Goal: Task Accomplishment & Management: Use online tool/utility

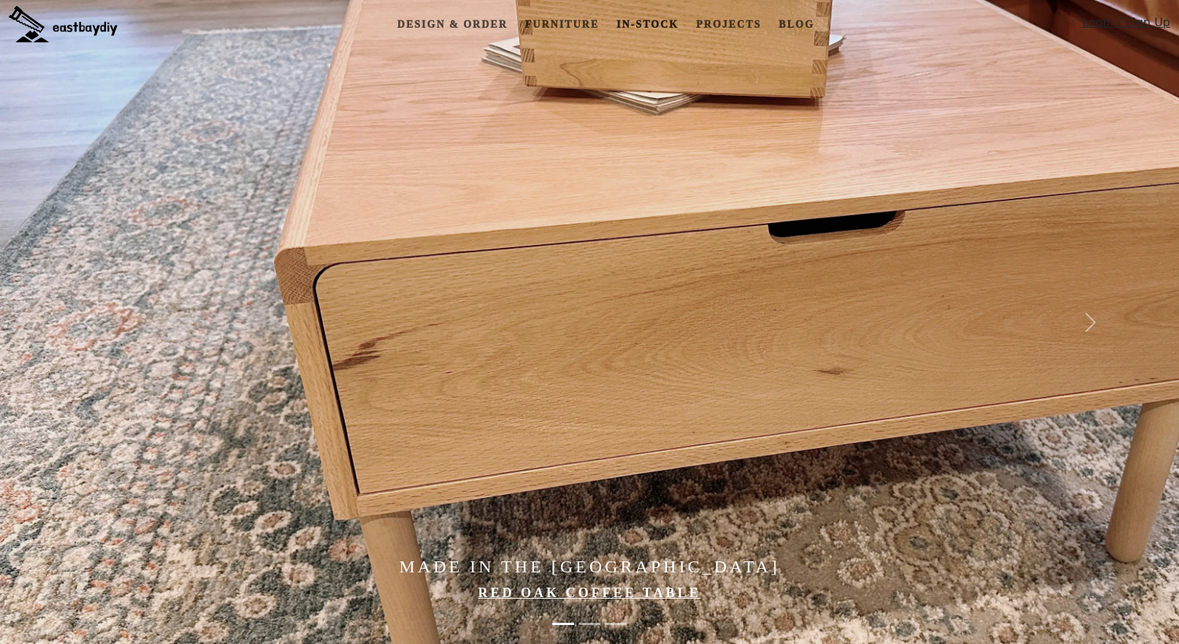
click at [652, 24] on link "In-stock" at bounding box center [648, 24] width 74 height 27
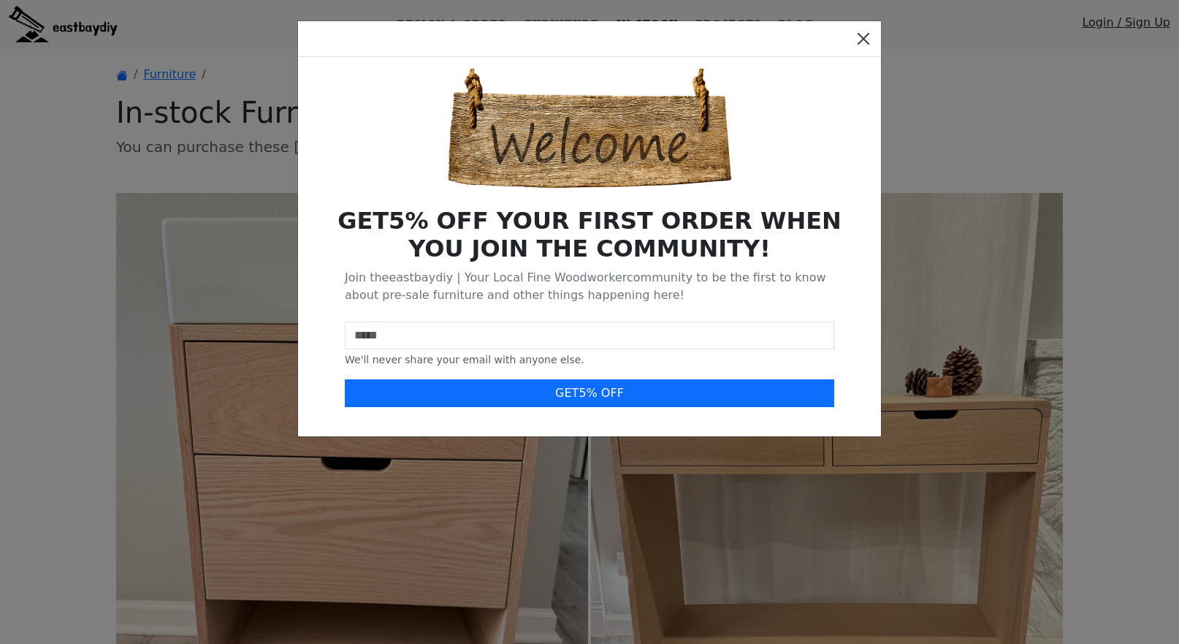
click at [860, 39] on button "Close" at bounding box center [863, 38] width 23 height 23
click at [862, 39] on button "Close" at bounding box center [863, 38] width 23 height 23
click at [863, 36] on button "Close" at bounding box center [863, 38] width 23 height 23
click at [997, 118] on div "GET 5 % OFF YOUR FIRST ORDER WHEN YOU JOIN THE COMMUNITY! Join the eastbaydiy |…" at bounding box center [589, 322] width 1179 height 644
click at [863, 38] on button "Close" at bounding box center [863, 38] width 23 height 23
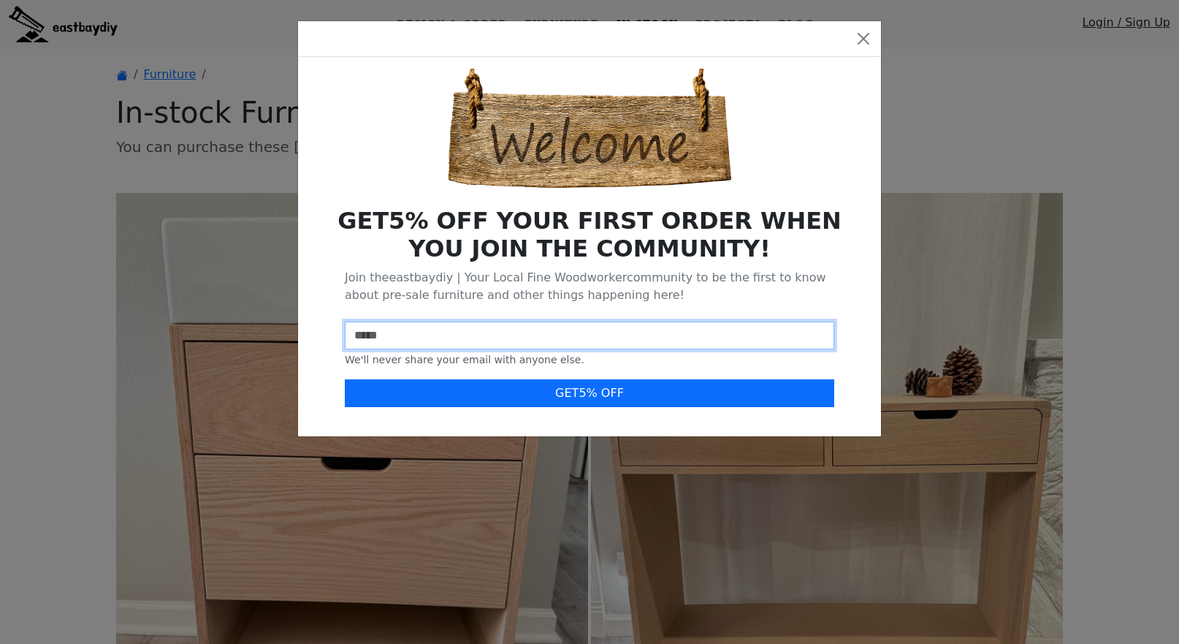
click at [415, 334] on input "email" at bounding box center [590, 336] width 490 height 28
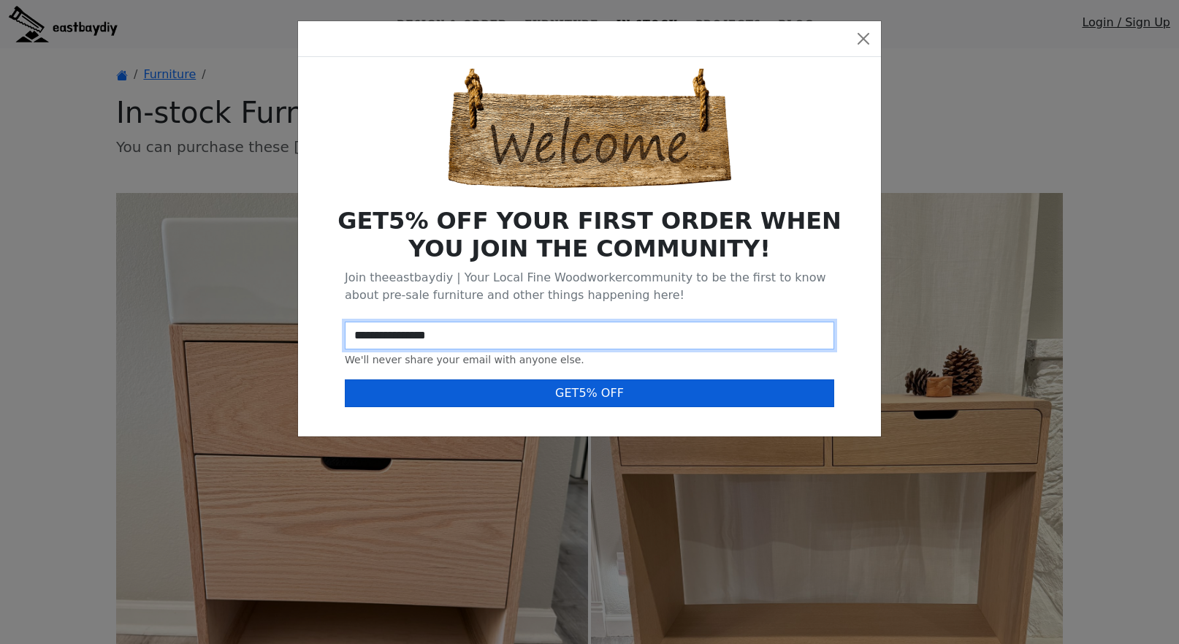
type input "**********"
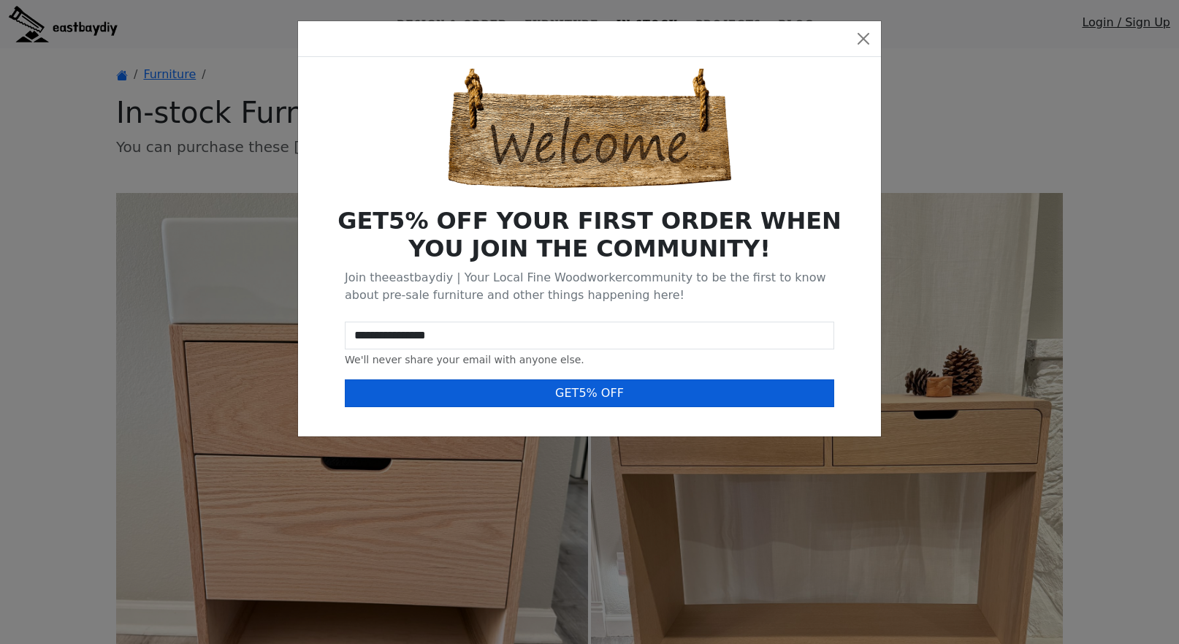
click at [579, 401] on button "GET 5 % OFF" at bounding box center [590, 393] width 490 height 28
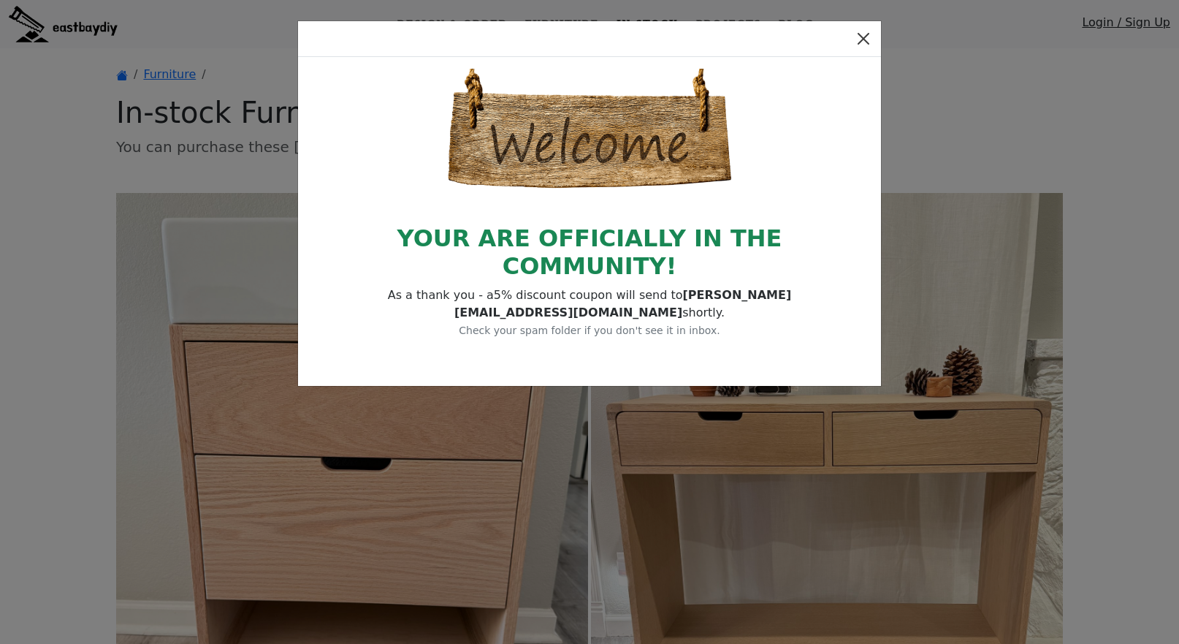
click at [862, 37] on button "Close" at bounding box center [863, 38] width 23 height 23
click at [1068, 140] on div "YOUR ARE OFFICIALLY IN THE COMMUNITY! As a thank you - a 5 % discount coupon wi…" at bounding box center [589, 322] width 1179 height 644
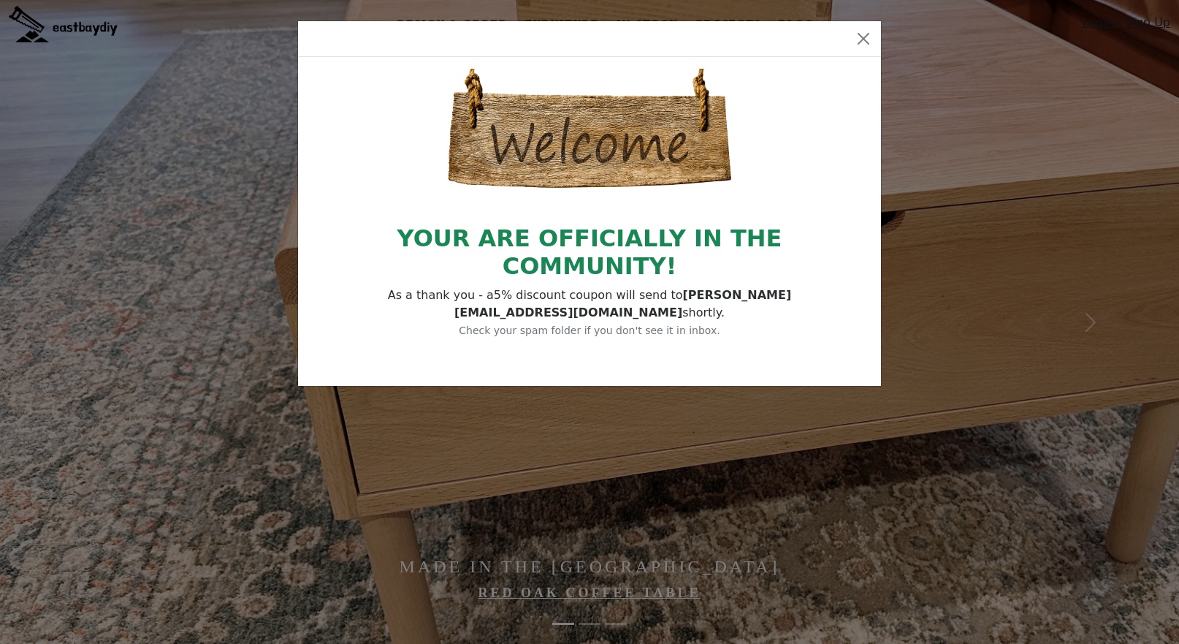
drag, startPoint x: 422, startPoint y: 29, endPoint x: 848, endPoint y: 45, distance: 426.3
click at [848, 45] on div at bounding box center [589, 39] width 583 height 36
click at [862, 34] on button "Close" at bounding box center [863, 38] width 23 height 23
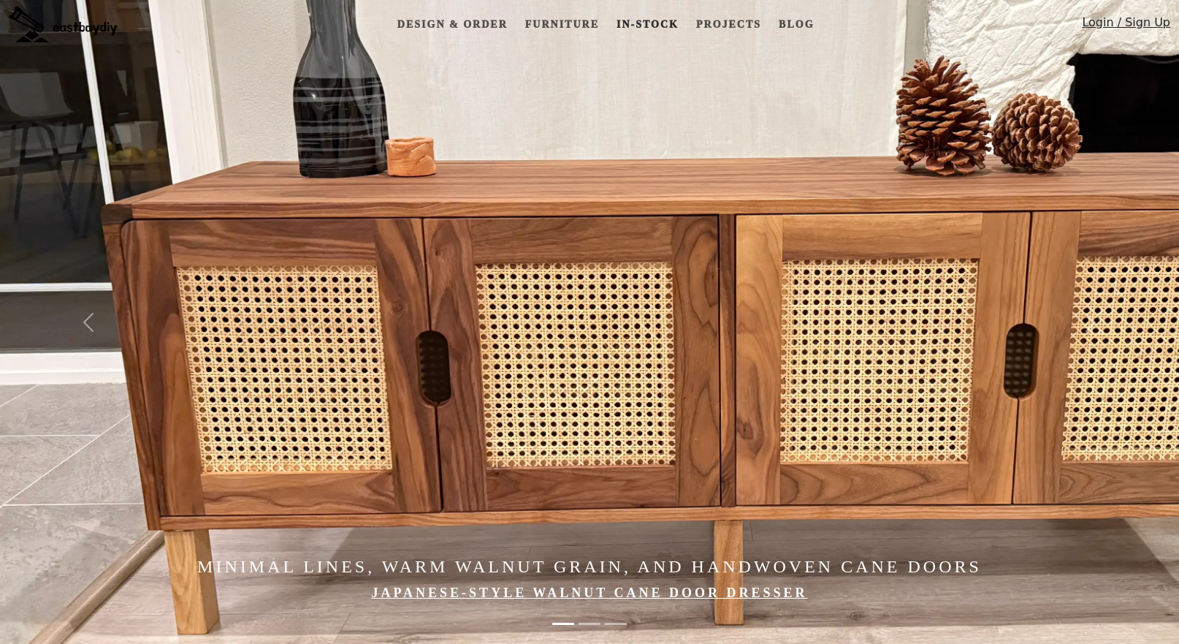
click at [661, 20] on link "In-stock" at bounding box center [648, 24] width 74 height 27
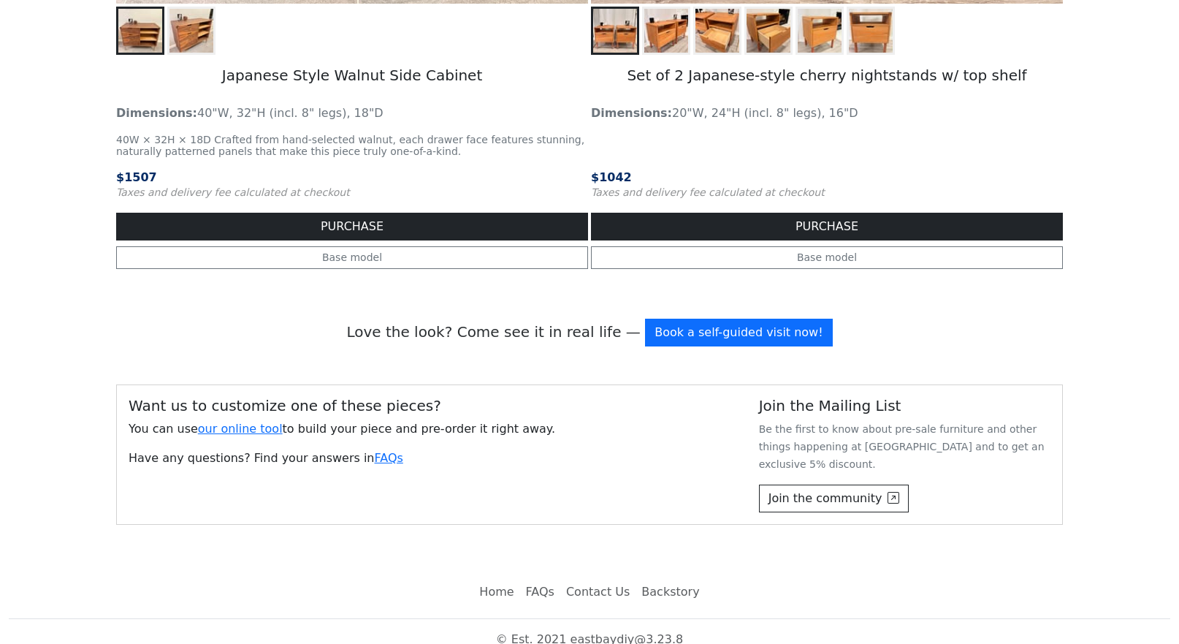
scroll to position [2547, 0]
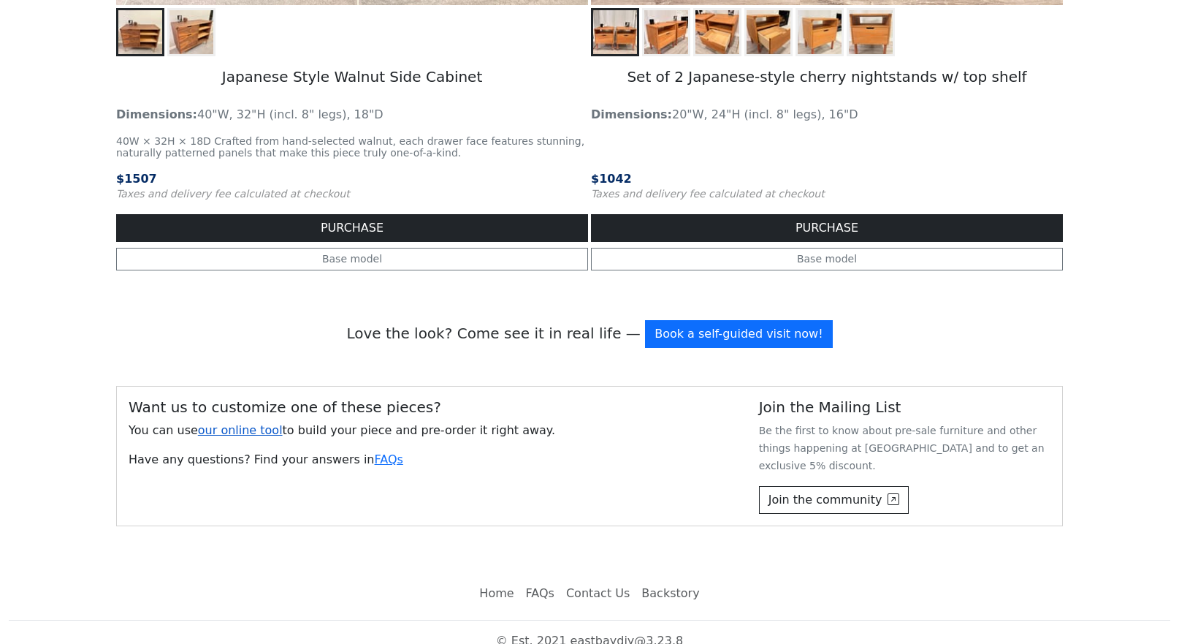
click at [242, 426] on link "our online tool" at bounding box center [240, 430] width 85 height 14
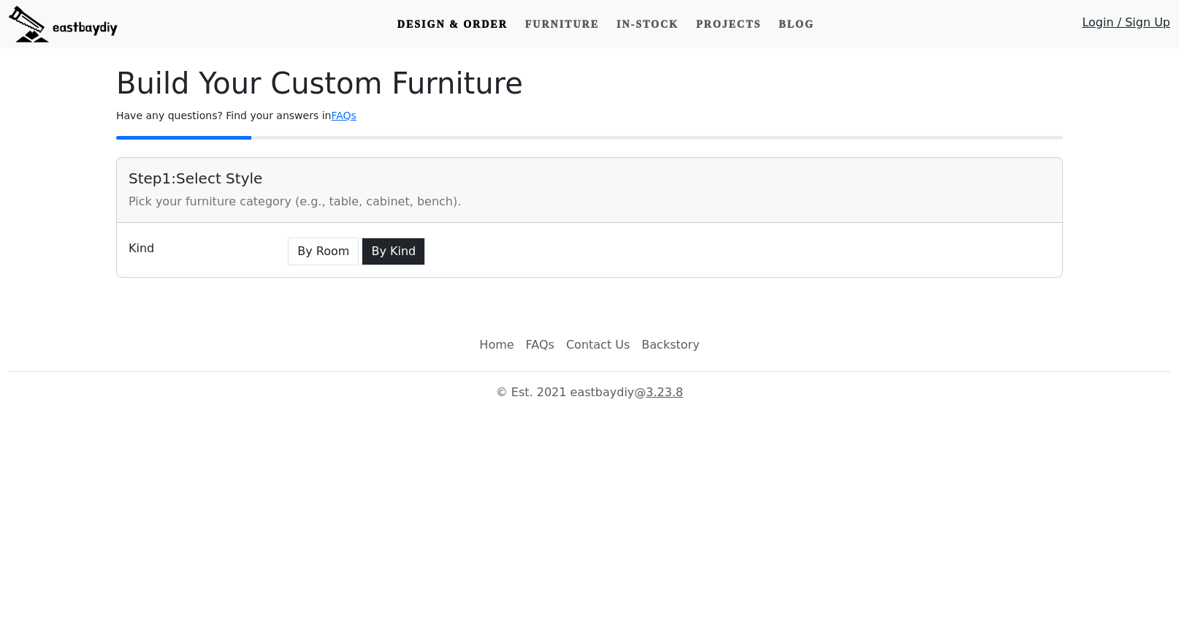
click at [403, 255] on button "By Kind" at bounding box center [394, 251] width 64 height 28
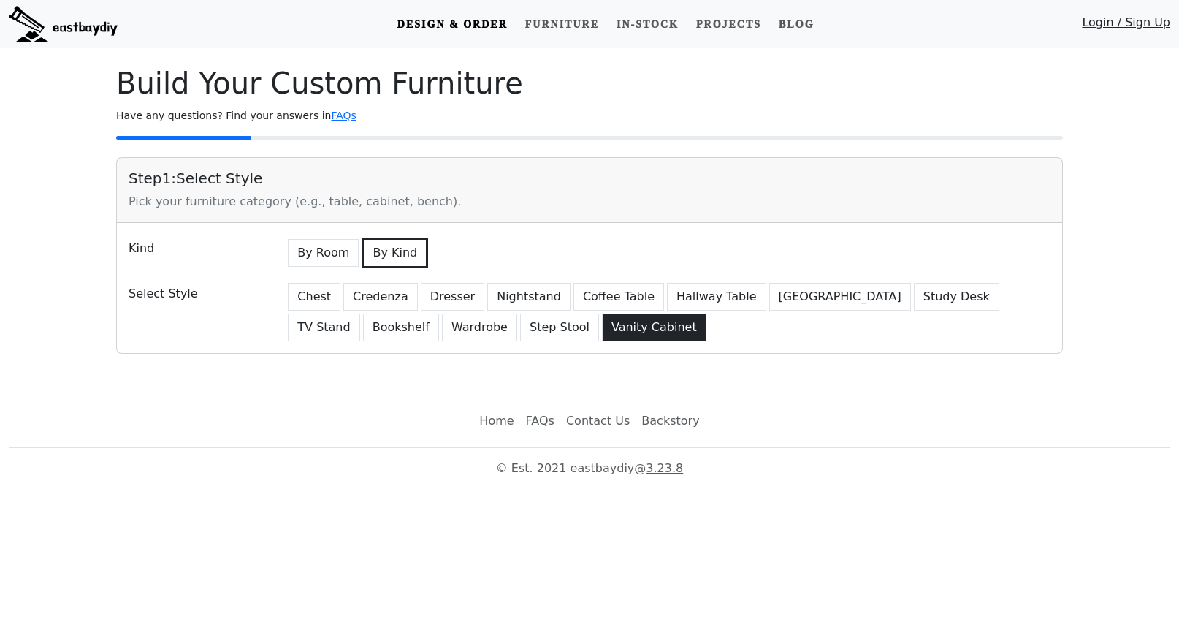
click at [602, 334] on button "Vanity Cabinet" at bounding box center [654, 327] width 104 height 28
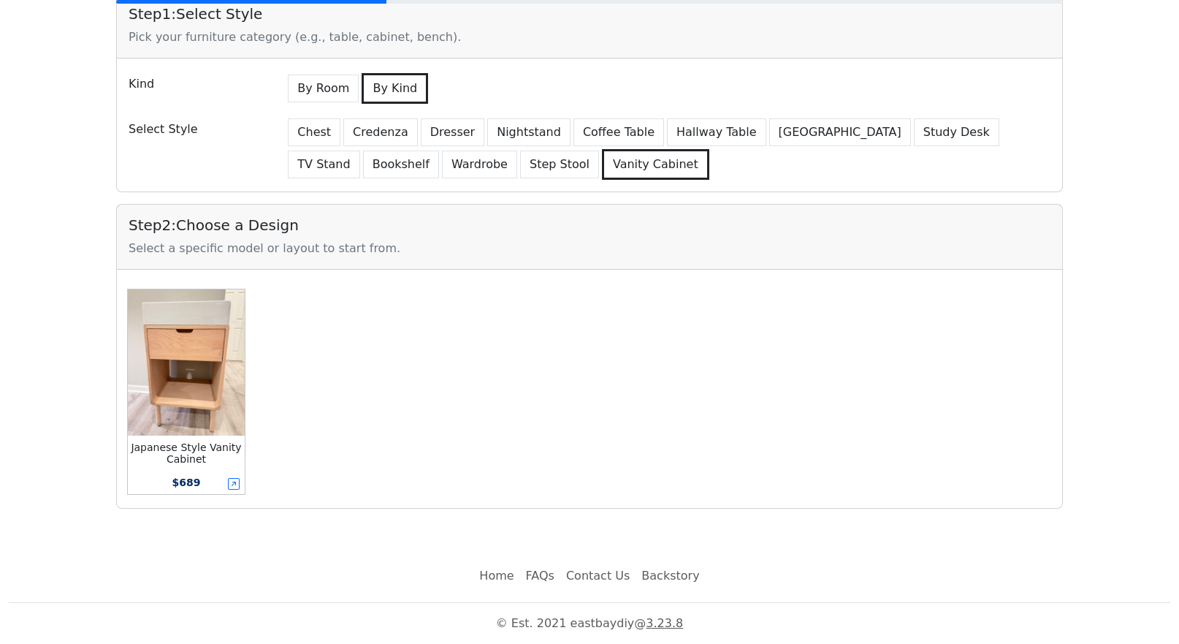
scroll to position [164, 0]
click at [203, 397] on img at bounding box center [186, 362] width 117 height 146
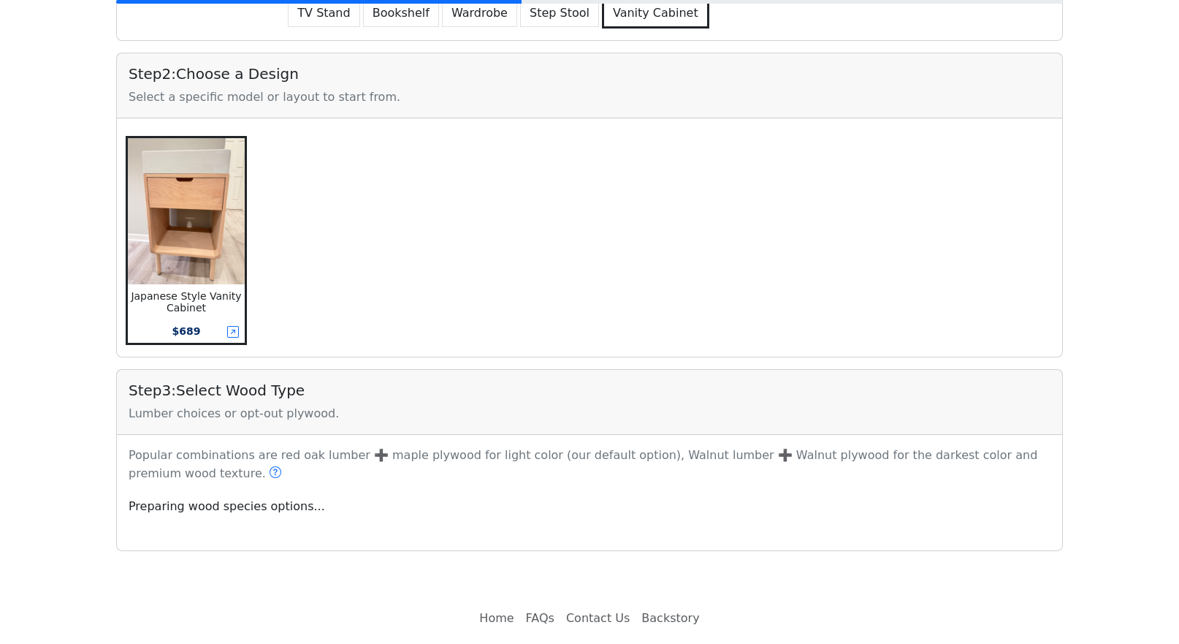
scroll to position [359, 0]
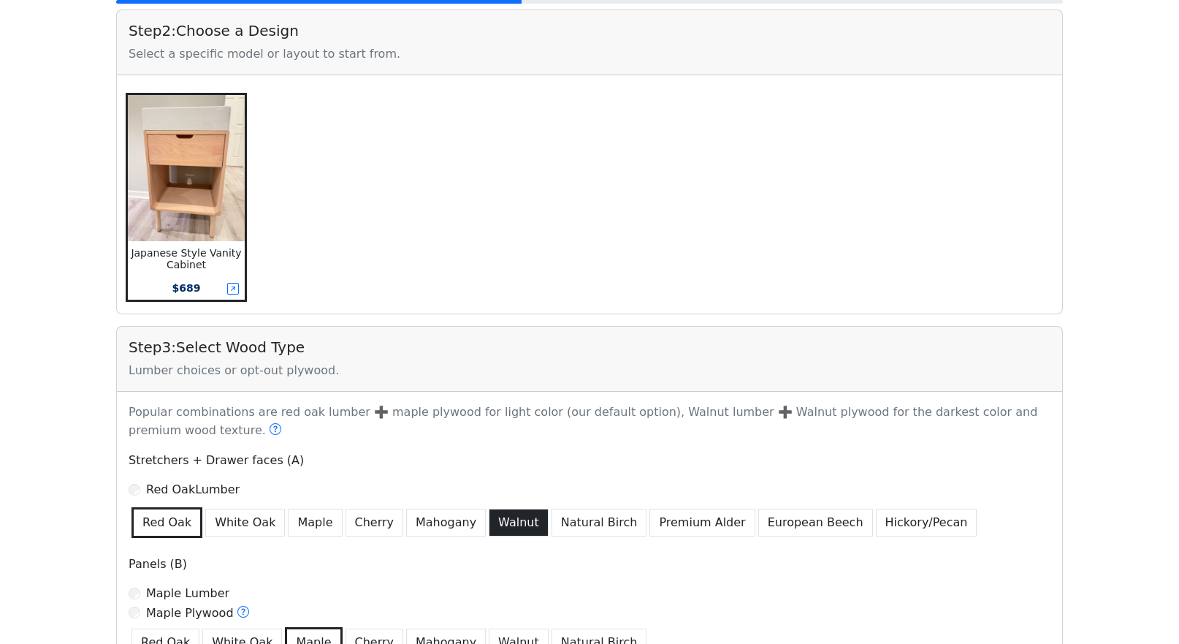
click at [502, 520] on button "Walnut" at bounding box center [519, 523] width 60 height 28
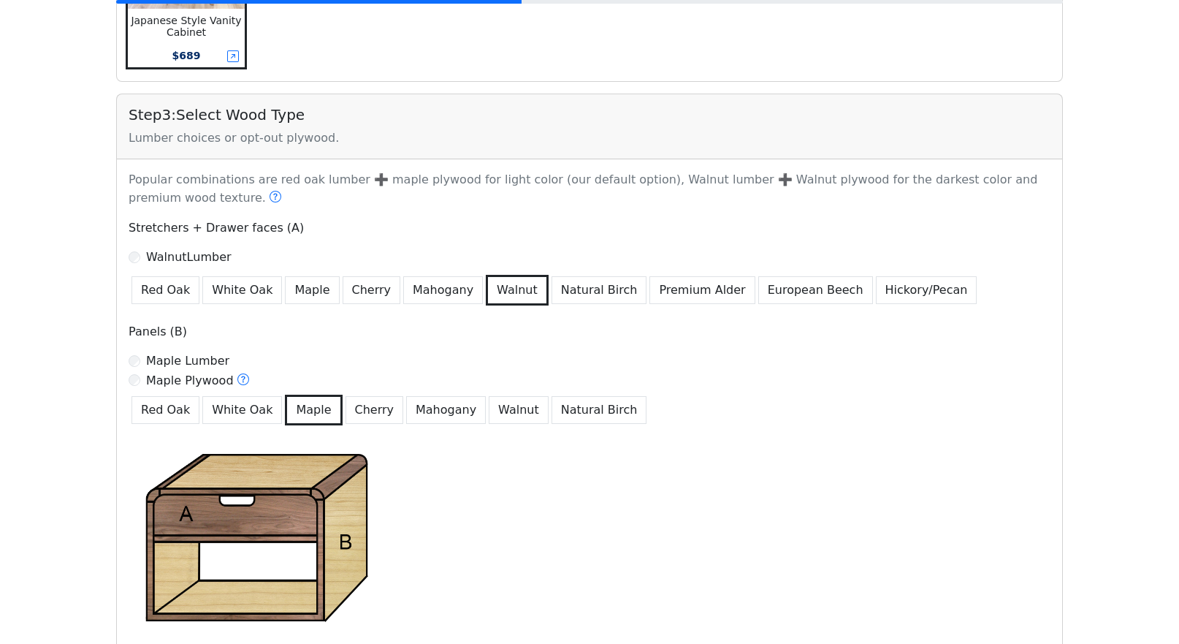
scroll to position [620, 0]
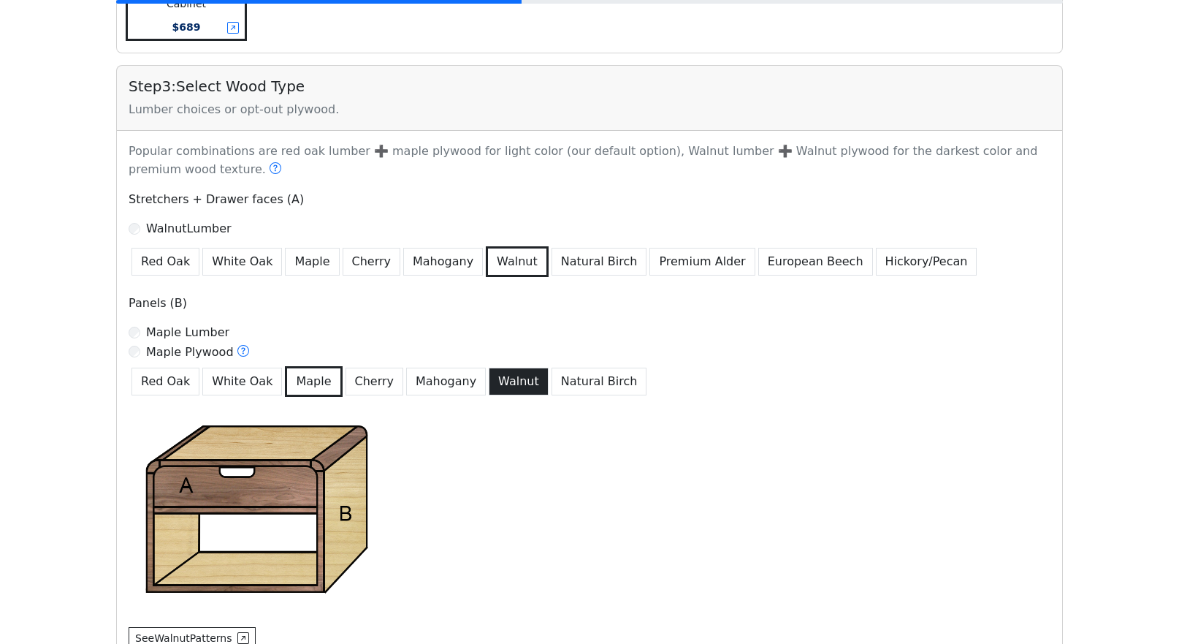
click at [493, 381] on button "Walnut" at bounding box center [519, 382] width 60 height 28
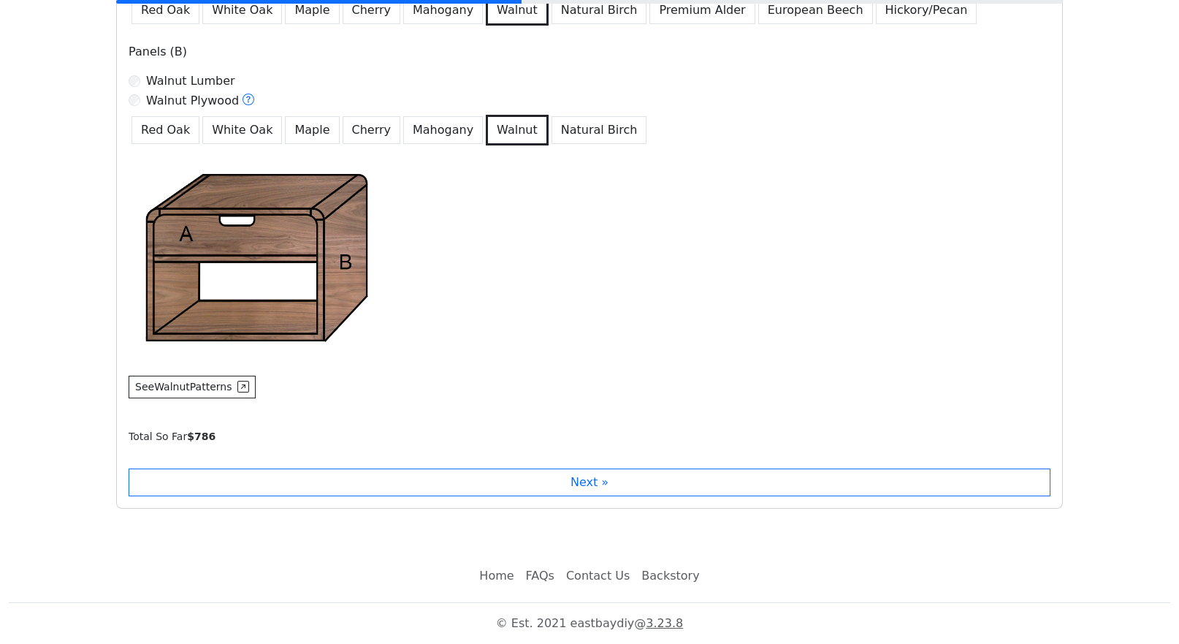
scroll to position [873, 0]
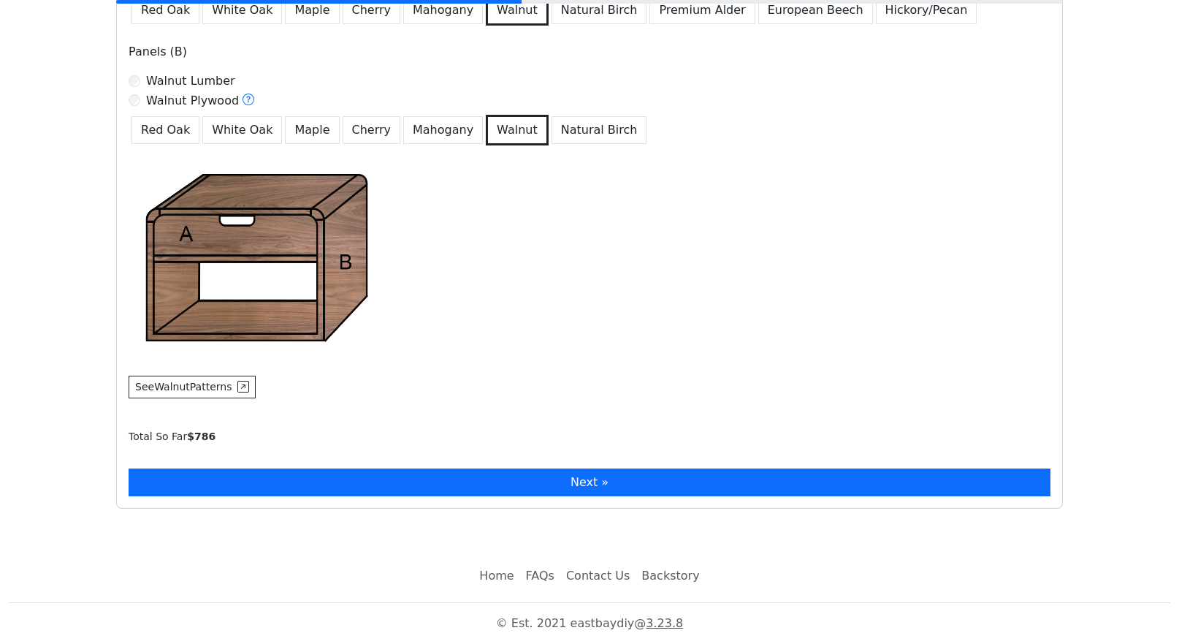
click at [569, 475] on button "Next »" at bounding box center [590, 482] width 922 height 28
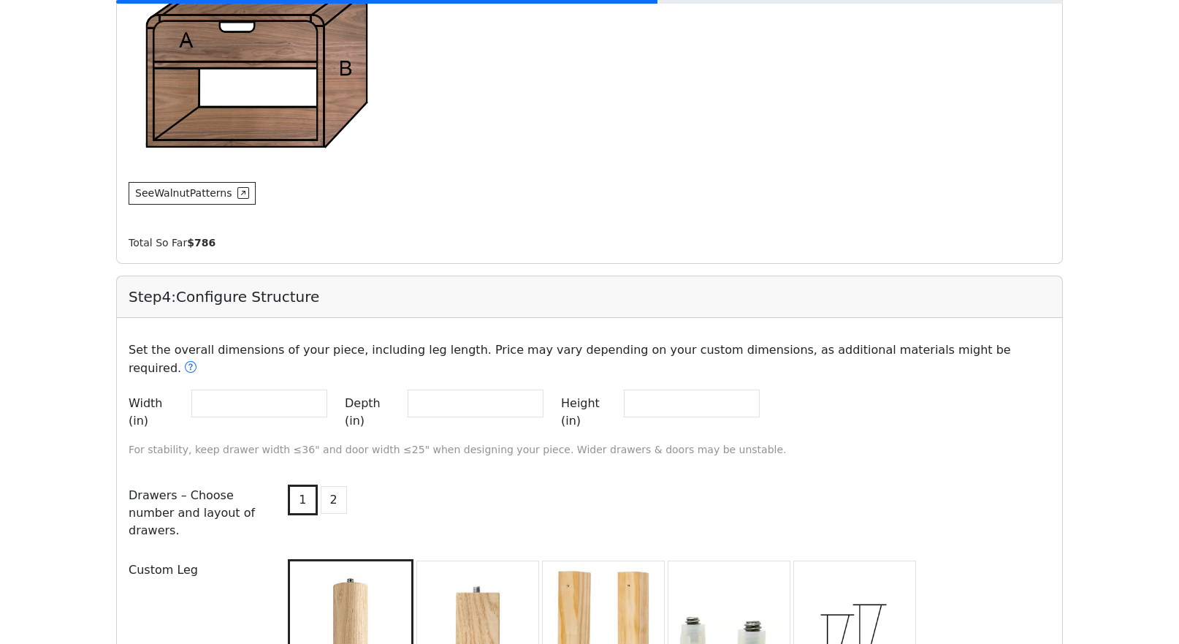
scroll to position [1142, 0]
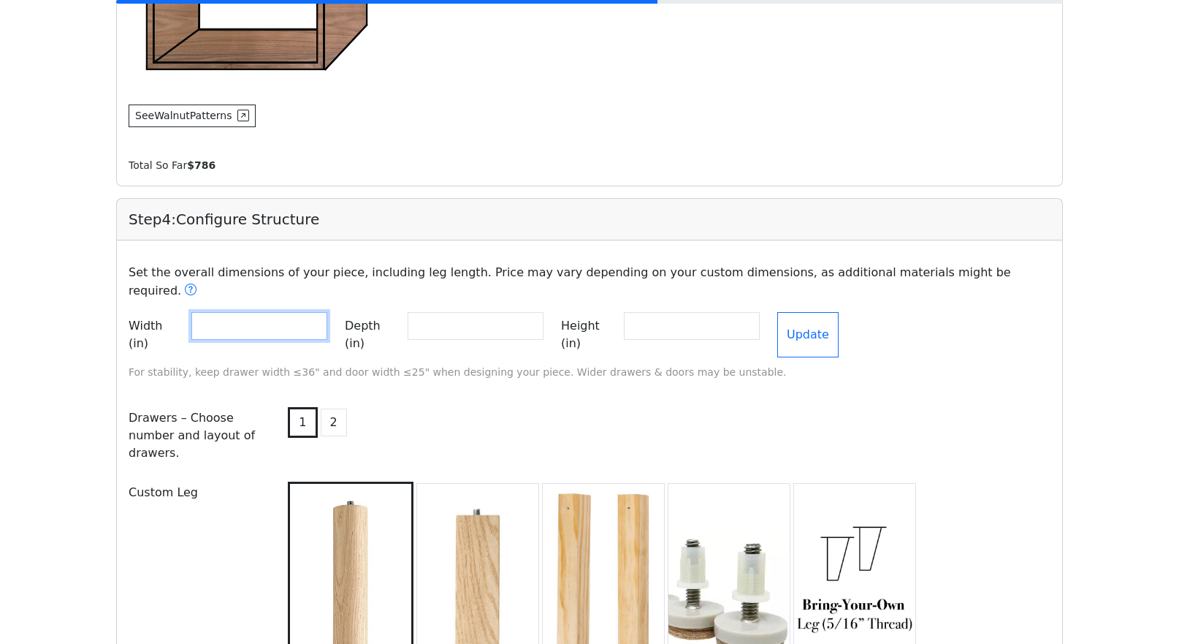
click at [327, 312] on input "**" at bounding box center [259, 326] width 136 height 28
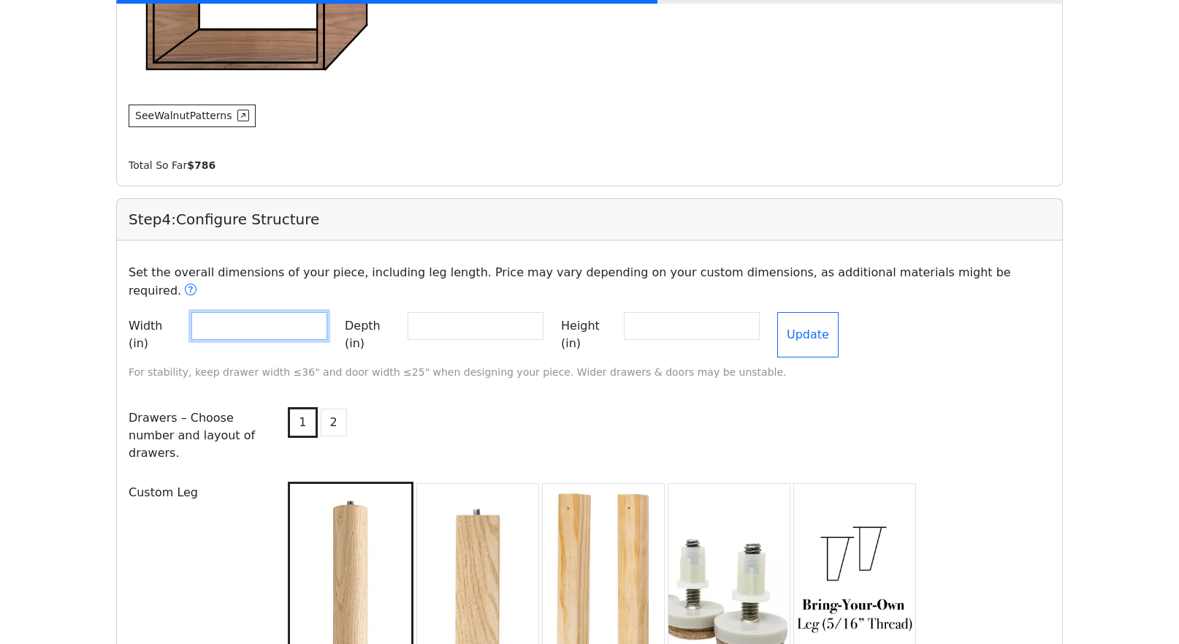
click at [327, 312] on input "**" at bounding box center [259, 326] width 136 height 28
type input "**"
click at [327, 312] on input "**" at bounding box center [259, 326] width 136 height 28
type input "**"
click at [544, 312] on input "**" at bounding box center [476, 326] width 136 height 28
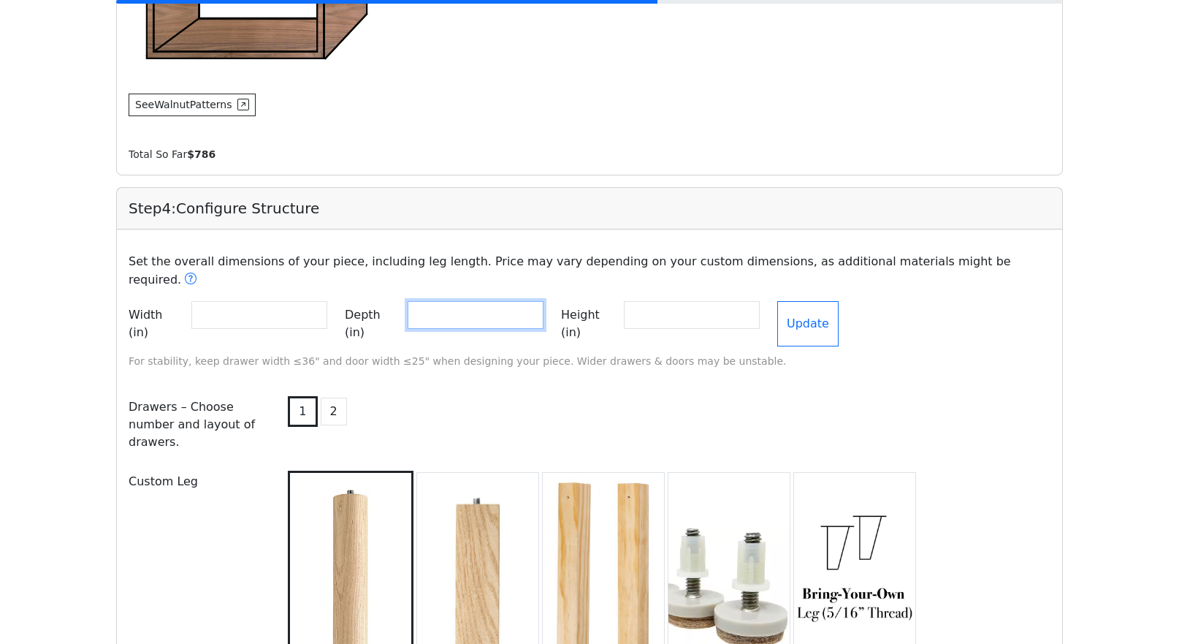
scroll to position [1185, 0]
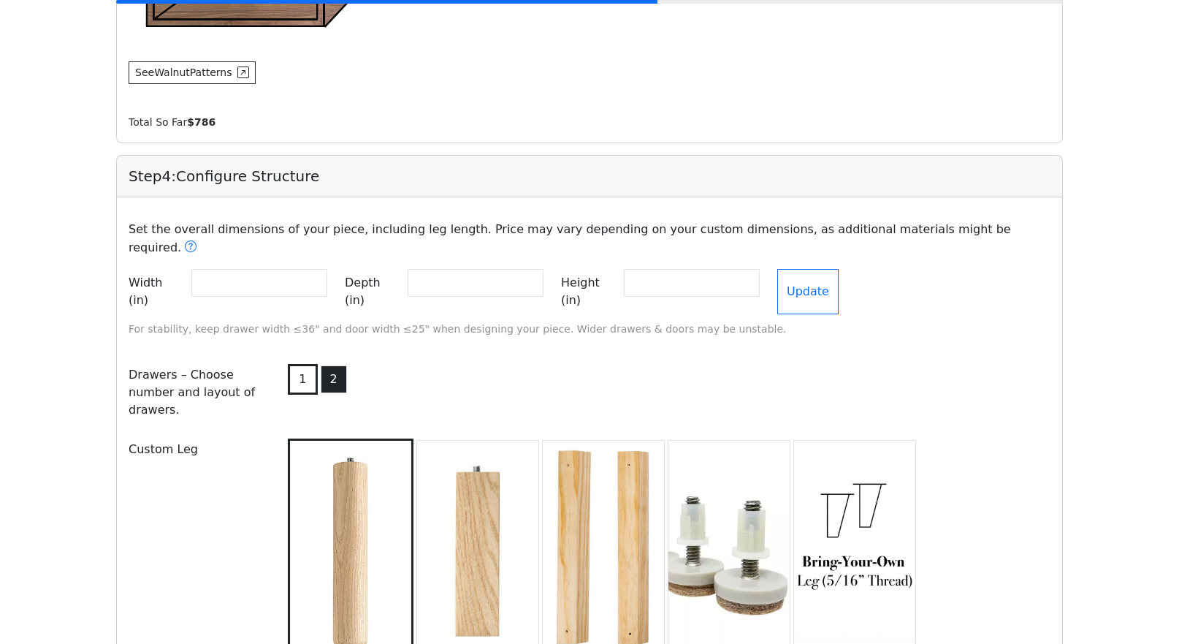
click at [330, 365] on button "2" at bounding box center [334, 379] width 26 height 28
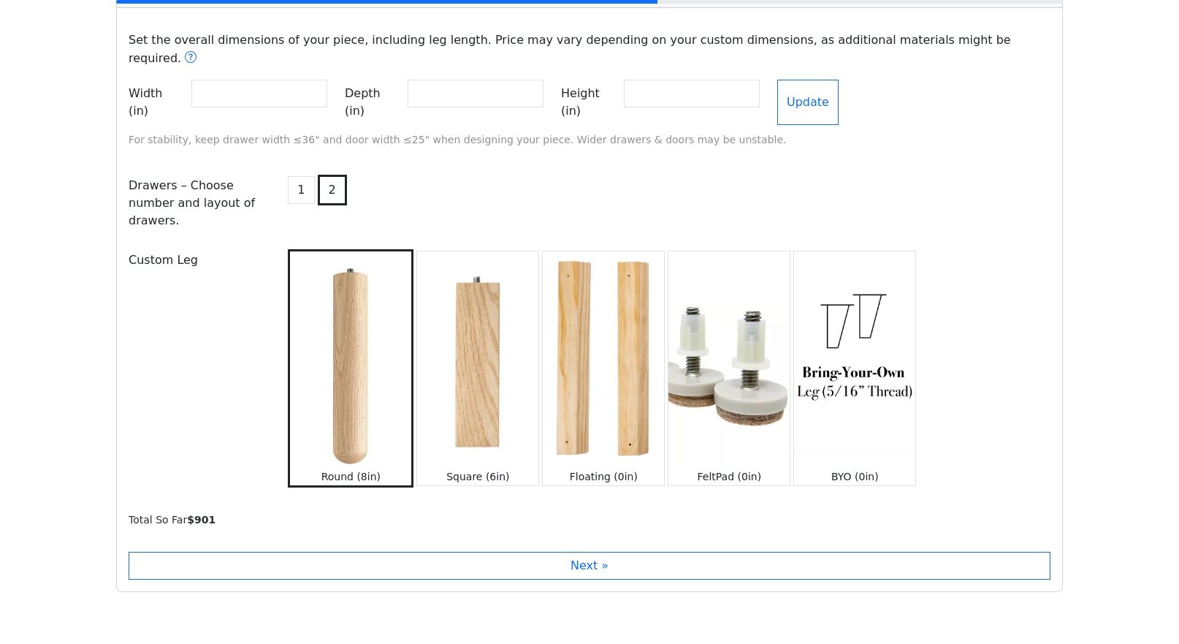
scroll to position [1375, 0]
click at [620, 341] on img at bounding box center [603, 359] width 121 height 216
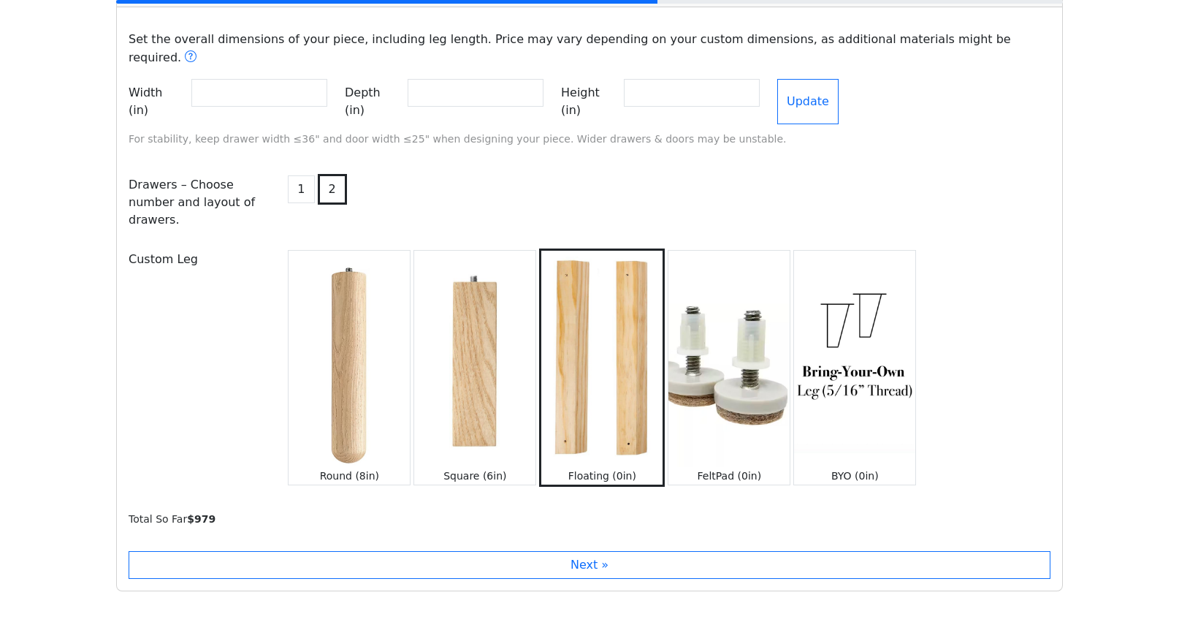
click at [511, 337] on img at bounding box center [474, 359] width 121 height 216
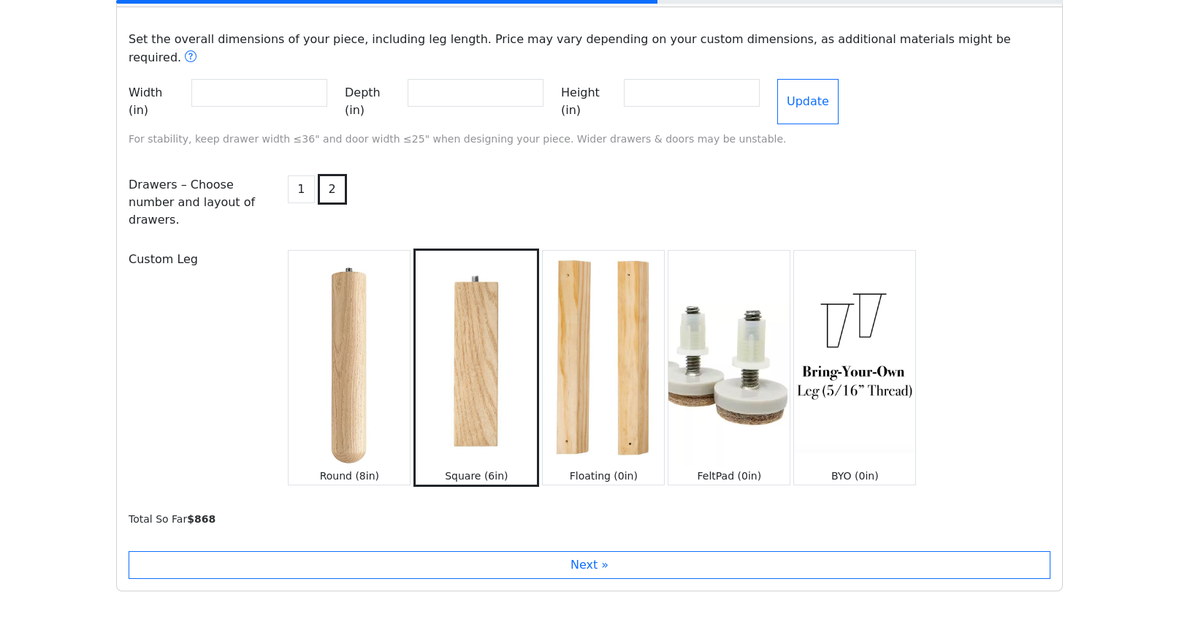
click at [379, 354] on img at bounding box center [349, 359] width 121 height 216
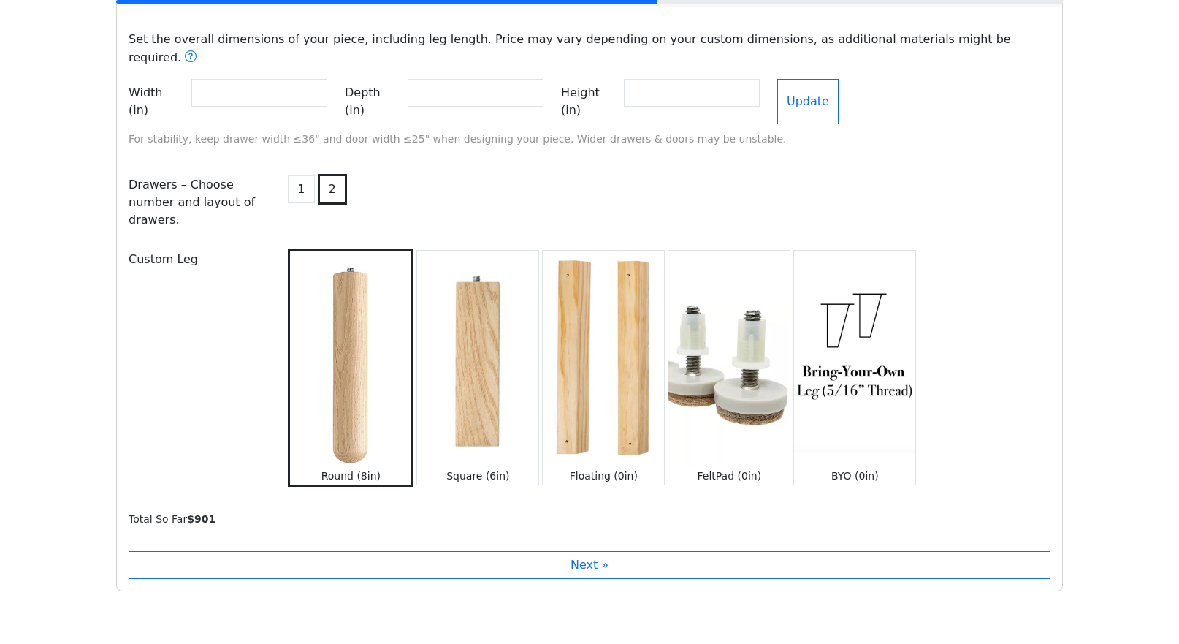
click at [501, 370] on img at bounding box center [477, 359] width 121 height 216
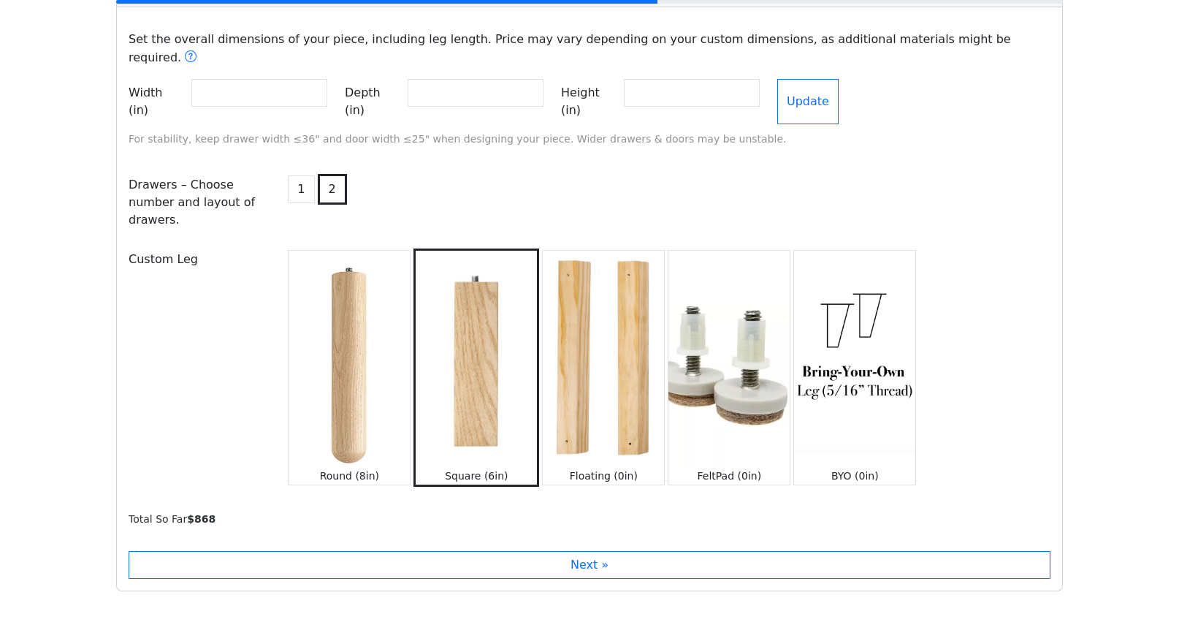
click at [584, 382] on img at bounding box center [603, 359] width 121 height 216
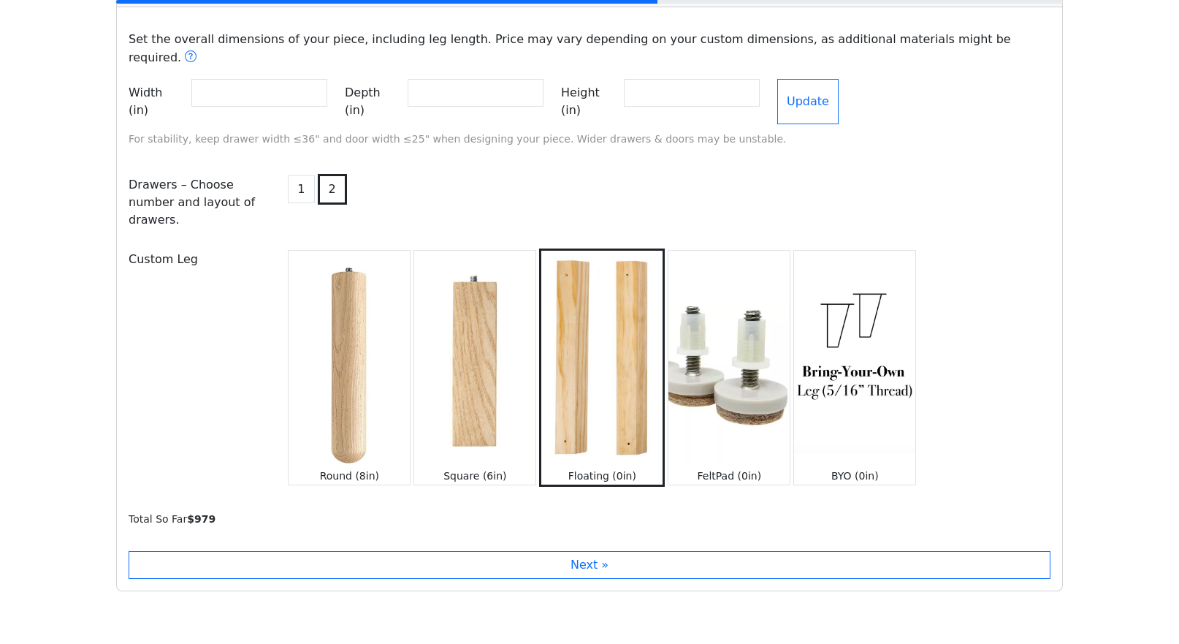
click at [478, 369] on img at bounding box center [474, 359] width 121 height 216
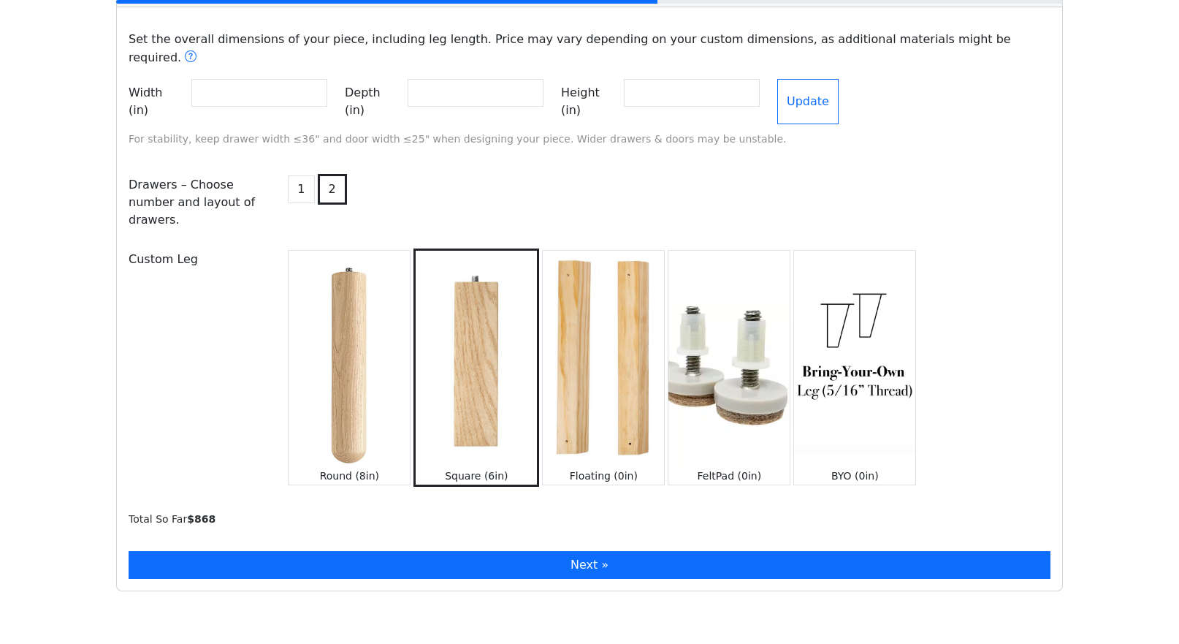
click at [598, 551] on button "Next »" at bounding box center [590, 565] width 922 height 28
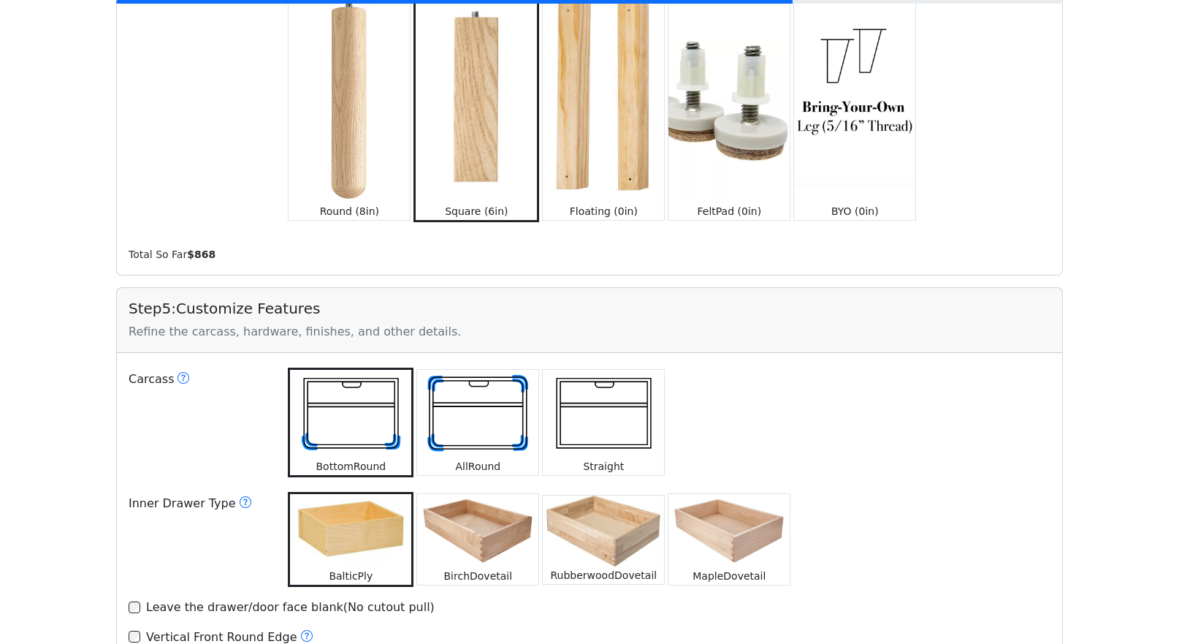
scroll to position [1694, 0]
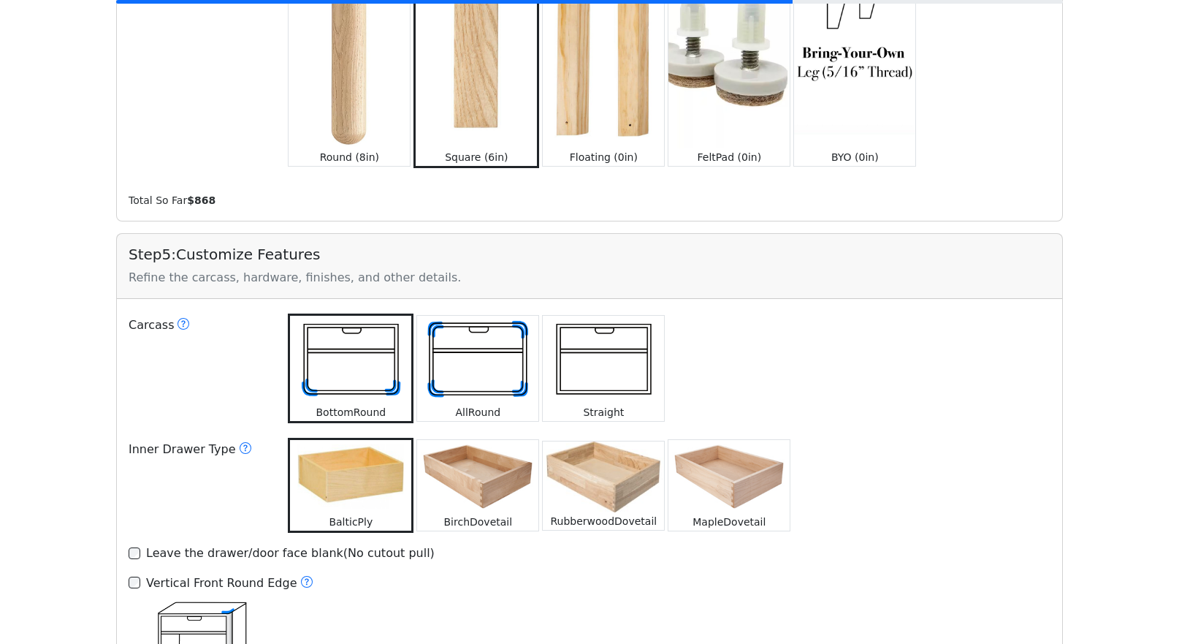
click at [585, 346] on img at bounding box center [603, 360] width 121 height 88
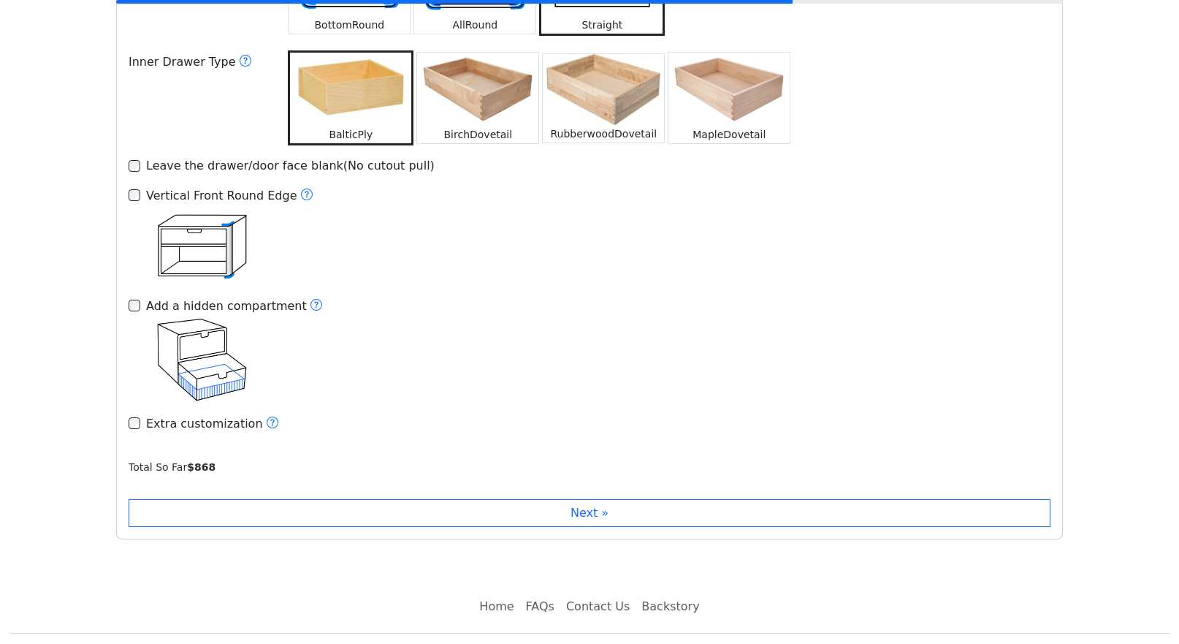
scroll to position [2080, 0]
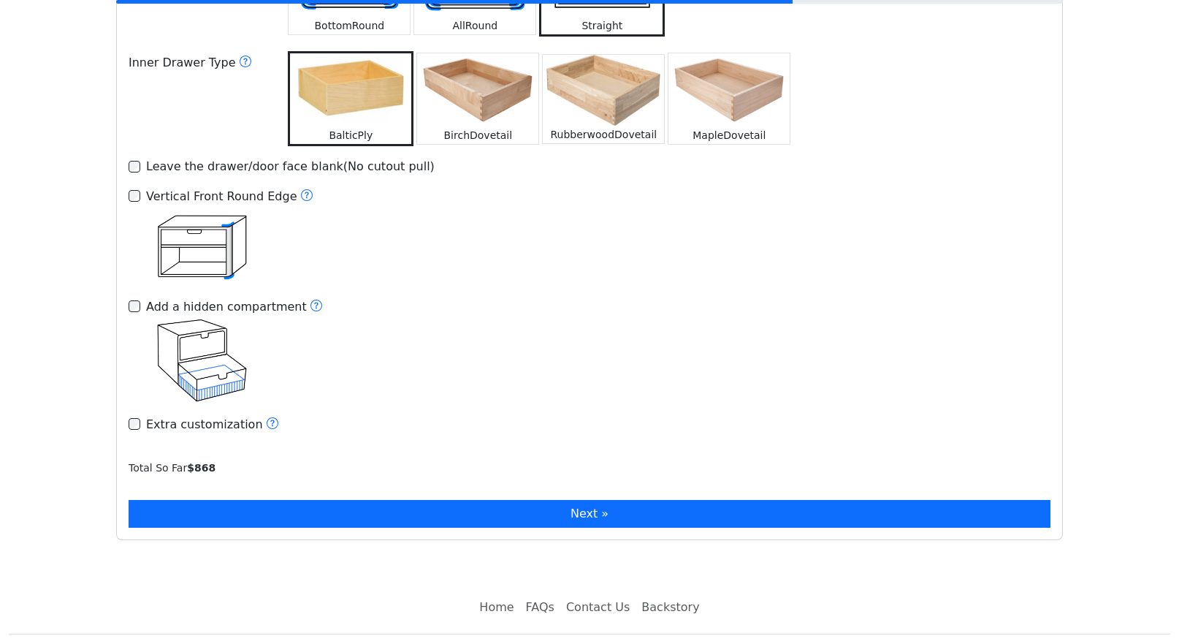
click at [583, 500] on button "Next »" at bounding box center [590, 514] width 922 height 28
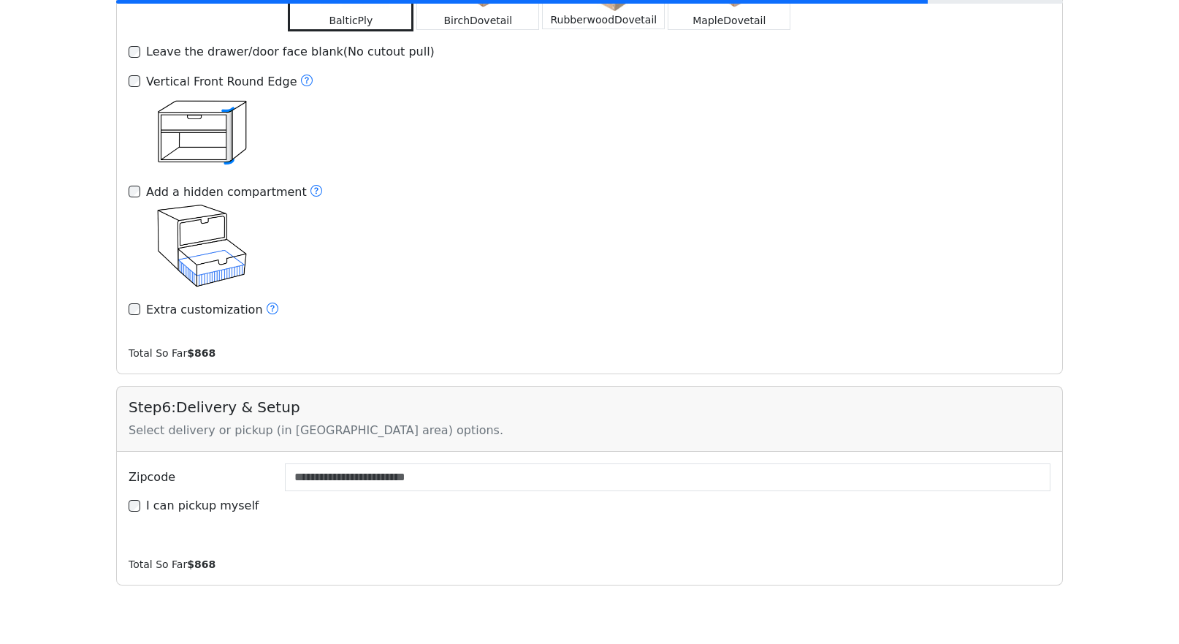
scroll to position [2223, 0]
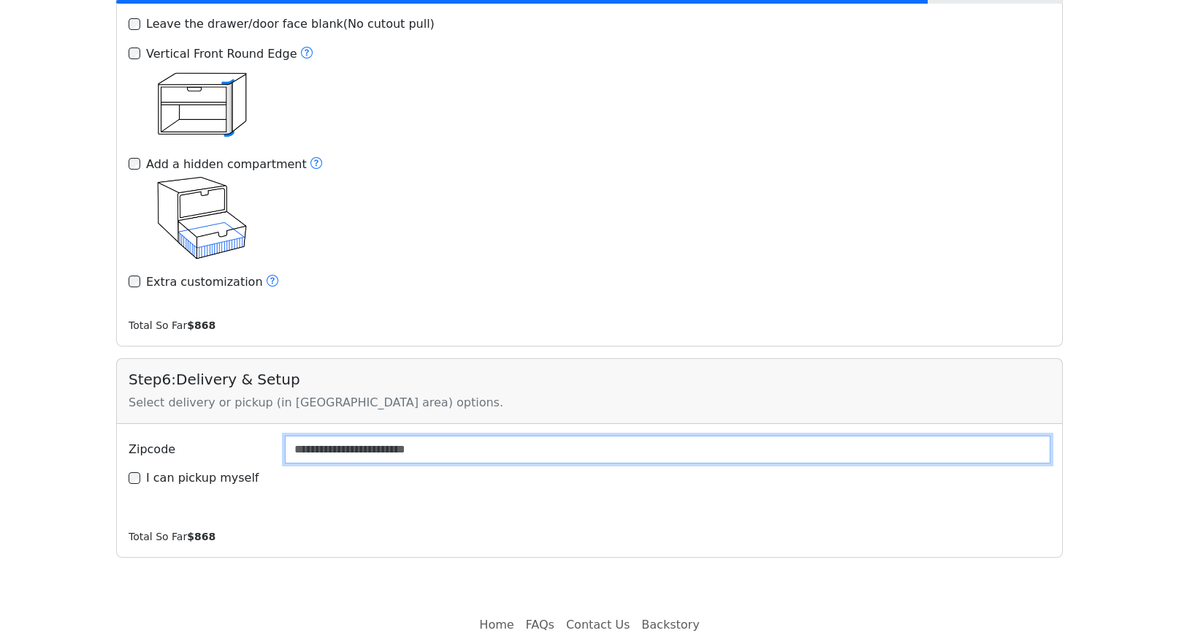
click at [498, 436] on input "Zipcode" at bounding box center [668, 450] width 766 height 28
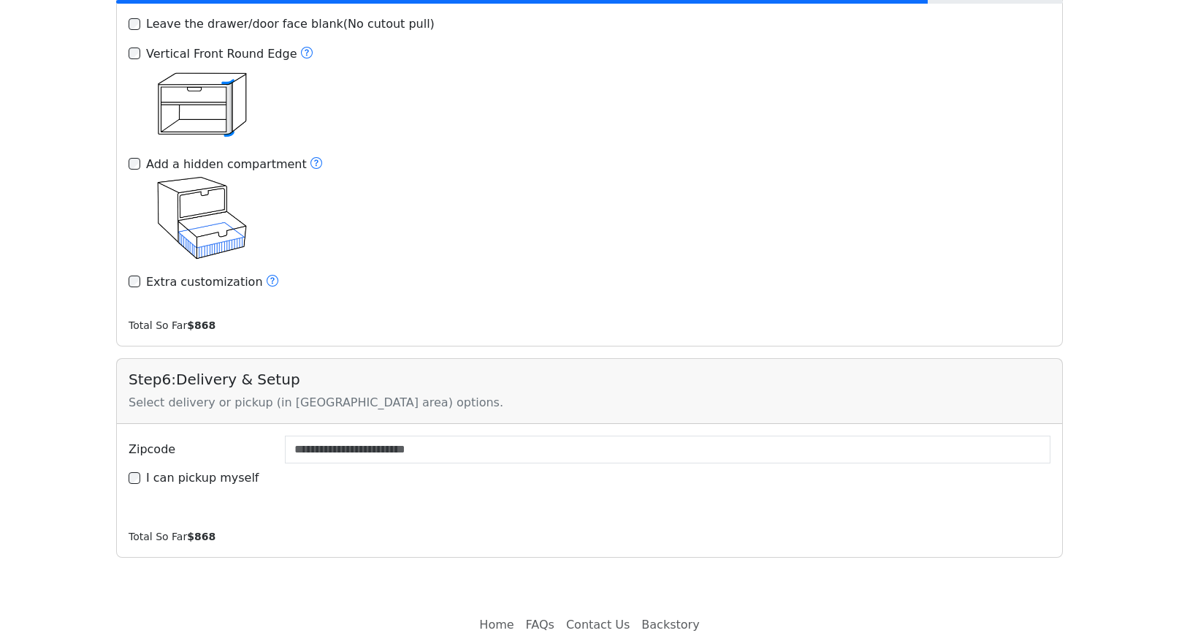
click at [509, 490] on div "Step 6 : Delivery & Setup Select delivery or pickup (in [GEOGRAPHIC_DATA] area)…" at bounding box center [589, 457] width 947 height 199
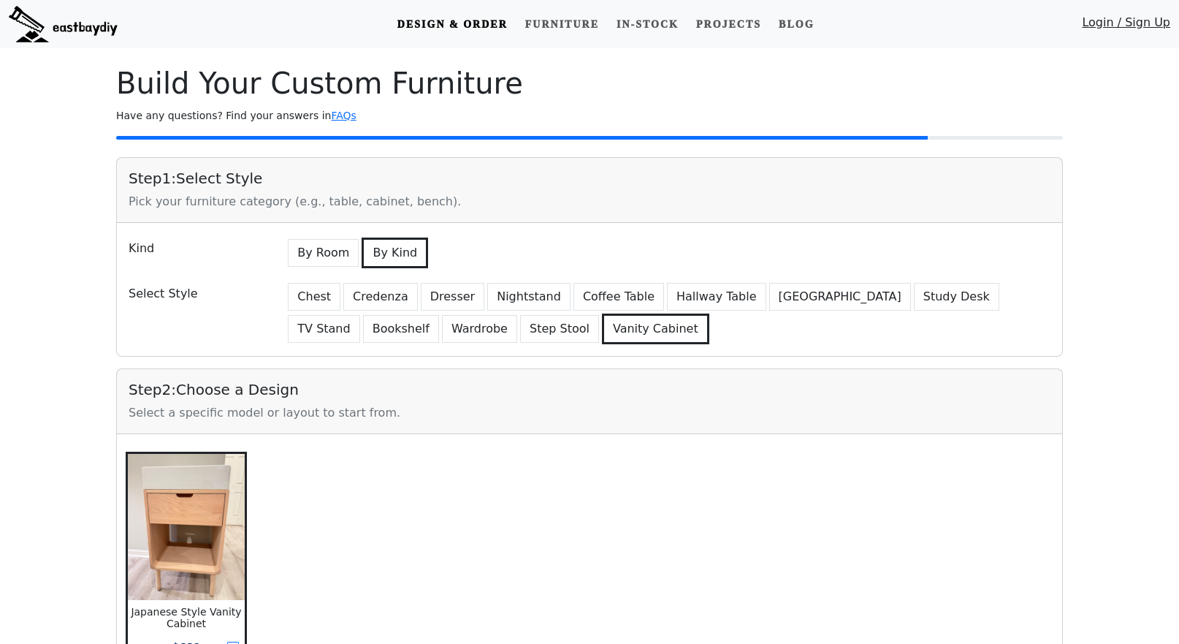
scroll to position [0, 0]
